Goal: Information Seeking & Learning: Learn about a topic

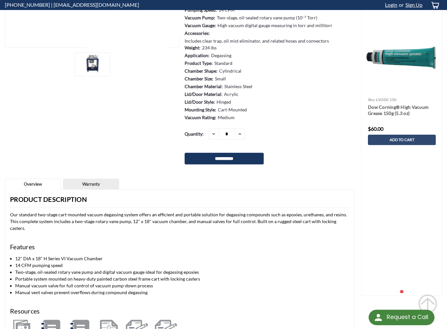
scroll to position [355, 0]
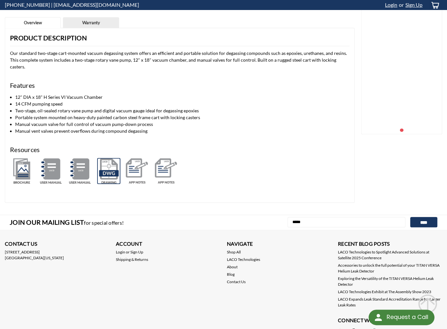
click at [110, 160] on img at bounding box center [108, 171] width 23 height 26
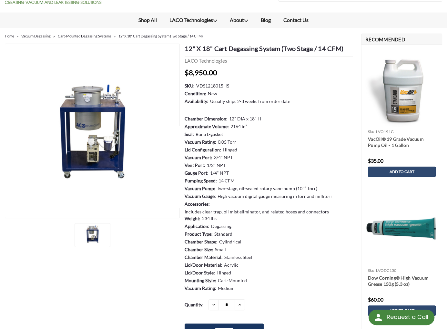
scroll to position [0, 0]
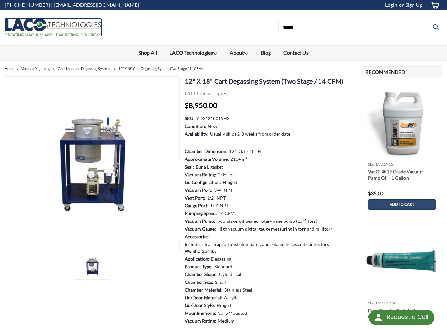
click at [54, 27] on img at bounding box center [53, 27] width 97 height 18
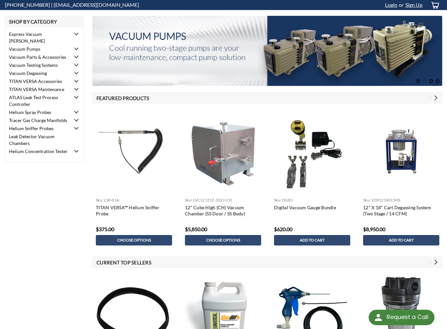
scroll to position [32, 0]
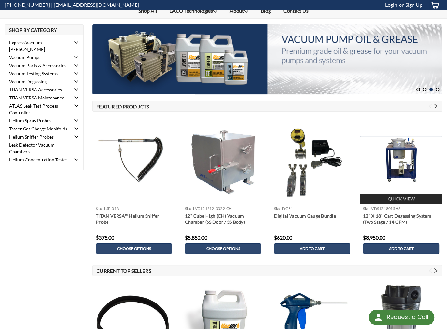
click at [396, 158] on img at bounding box center [401, 159] width 83 height 46
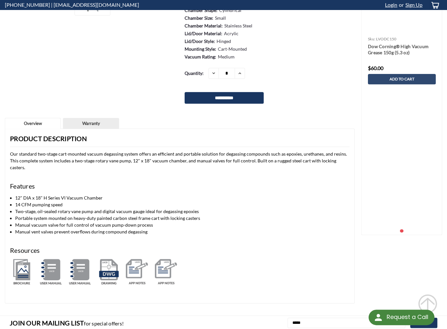
scroll to position [253, 0]
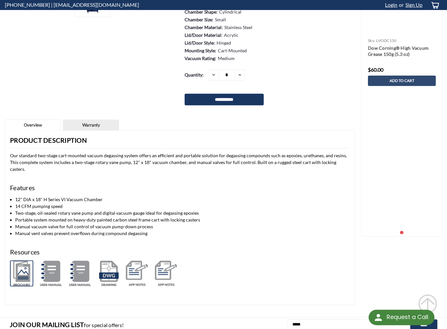
click at [25, 260] on img at bounding box center [21, 273] width 23 height 26
